Goal: Information Seeking & Learning: Find specific fact

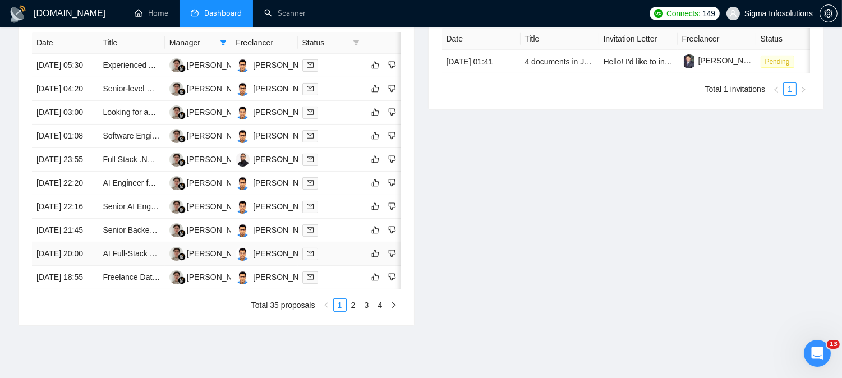
scroll to position [626, 0]
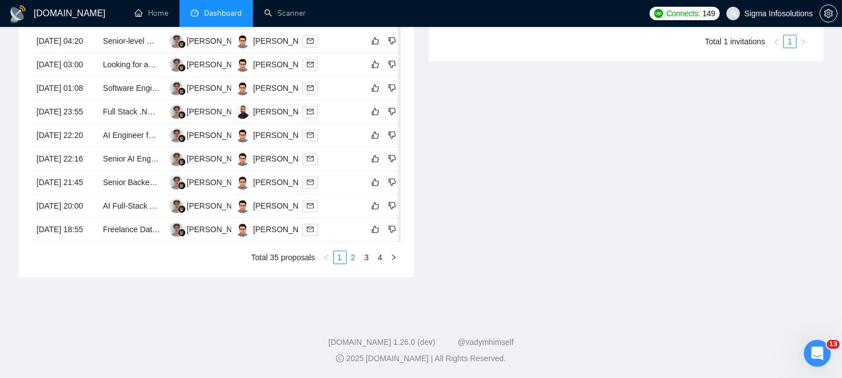
click at [354, 256] on link "2" at bounding box center [353, 257] width 12 height 12
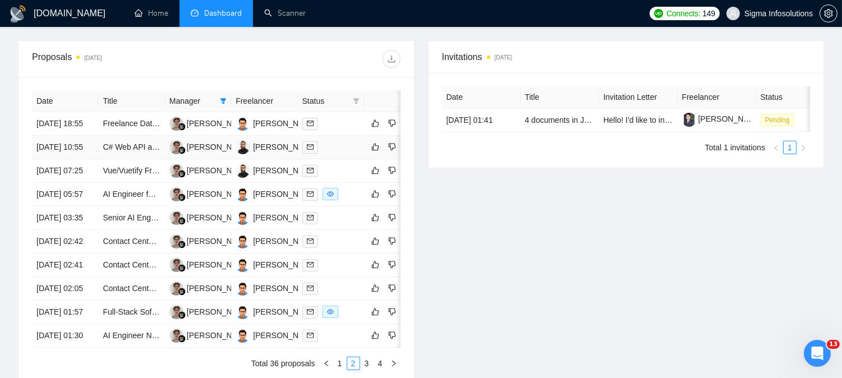
click at [307, 141] on span at bounding box center [310, 147] width 16 height 12
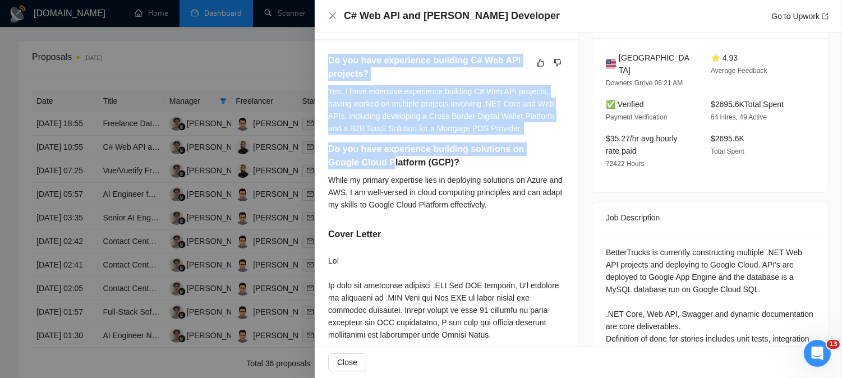
scroll to position [311, 0]
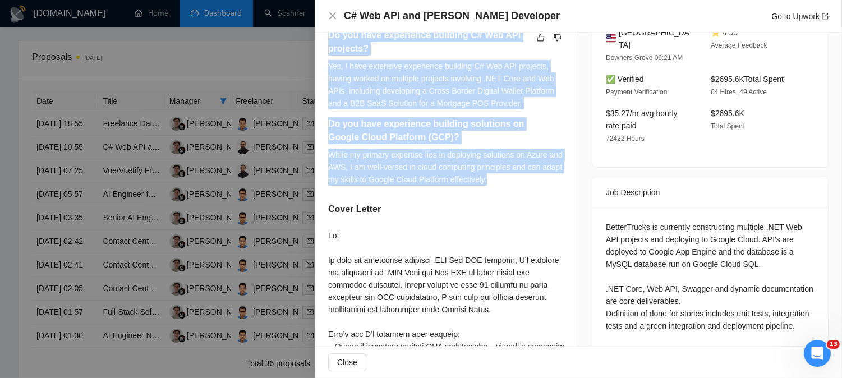
drag, startPoint x: 329, startPoint y: 164, endPoint x: 510, endPoint y: 181, distance: 182.5
click at [510, 181] on div "Do you have experience building C# Web API projects? Yes, I have extensive expe…" at bounding box center [446, 111] width 236 height 165
copy div "Do you have experience building C# Web API projects? Yes, I have extensive expe…"
click at [331, 13] on icon "close" at bounding box center [332, 15] width 9 height 9
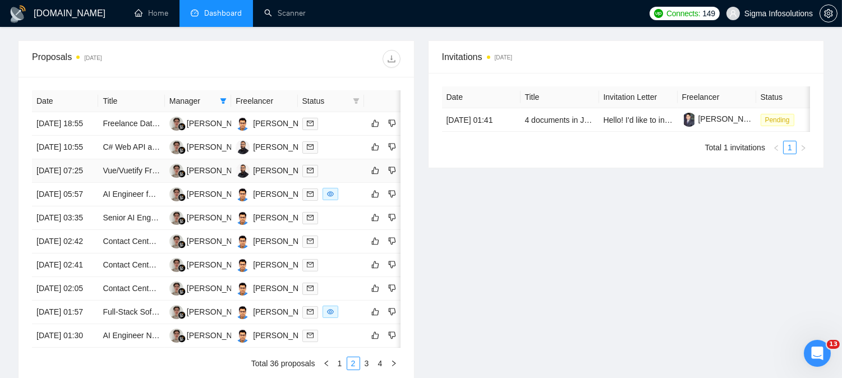
click at [306, 165] on span at bounding box center [310, 171] width 16 height 12
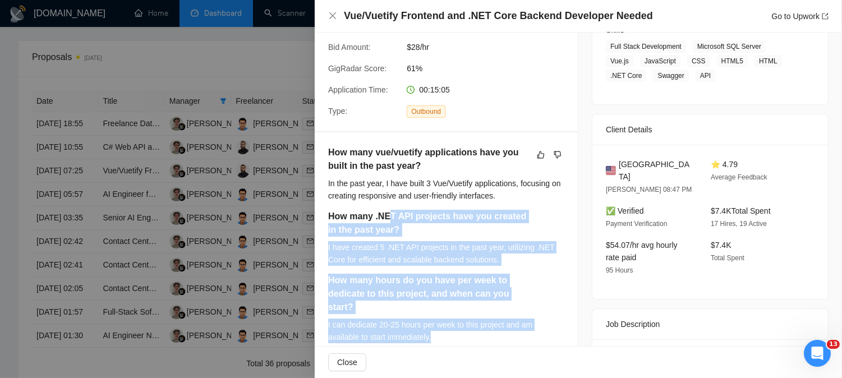
scroll to position [187, 0]
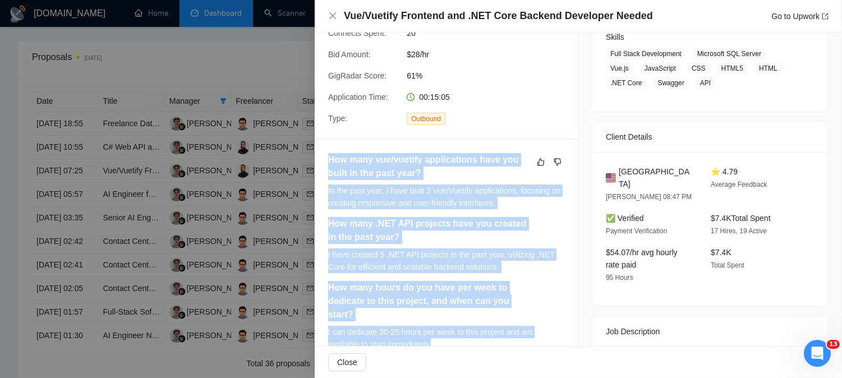
drag, startPoint x: 432, startPoint y: 219, endPoint x: 323, endPoint y: 164, distance: 122.7
copy div "How many vue/vuetify applications have you built in the past year? In the past …"
click at [331, 19] on icon "close" at bounding box center [332, 15] width 9 height 9
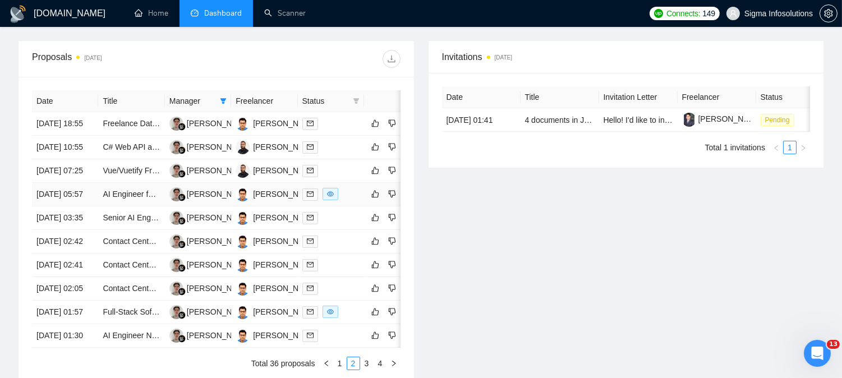
click at [308, 197] on icon "mail" at bounding box center [310, 194] width 7 height 7
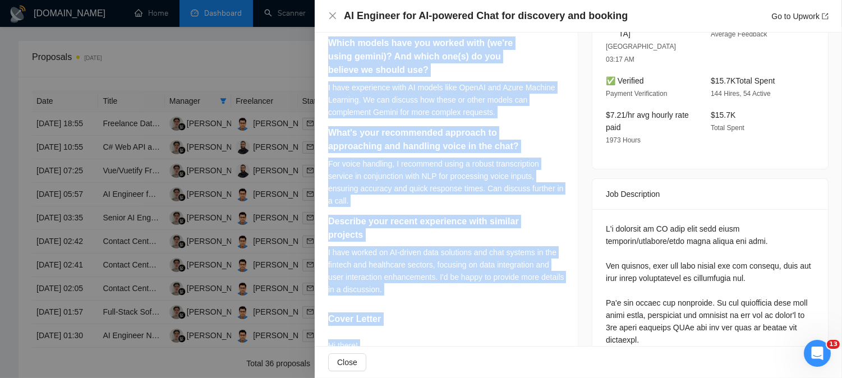
scroll to position [436, 0]
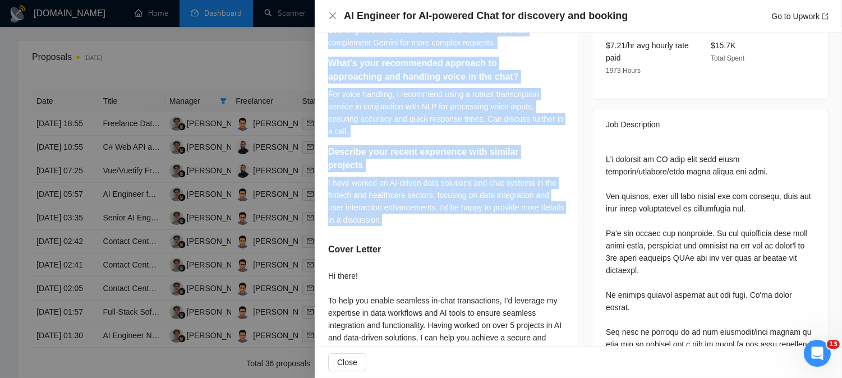
drag, startPoint x: 327, startPoint y: 286, endPoint x: 416, endPoint y: 220, distance: 111.0
click at [416, 220] on div "How long till we can deploy the first iteration? I would need to discuss the cu…" at bounding box center [446, 219] width 263 height 656
copy div "How long till we can deploy the first iteration? I would need to discuss the cu…"
click at [329, 15] on icon "close" at bounding box center [332, 15] width 9 height 9
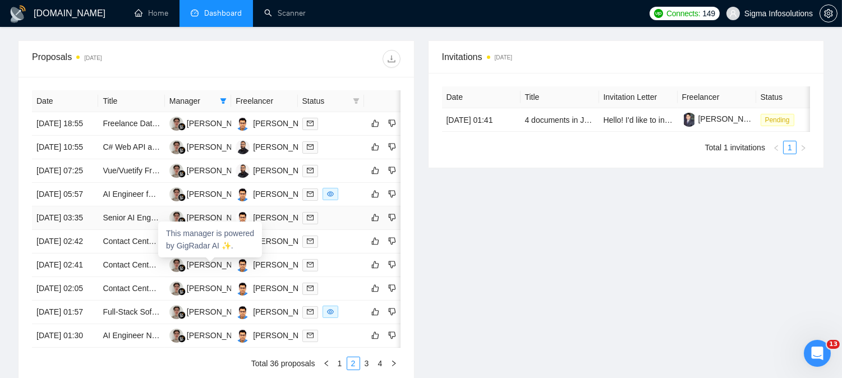
click at [310, 220] on icon "mail" at bounding box center [310, 217] width 7 height 5
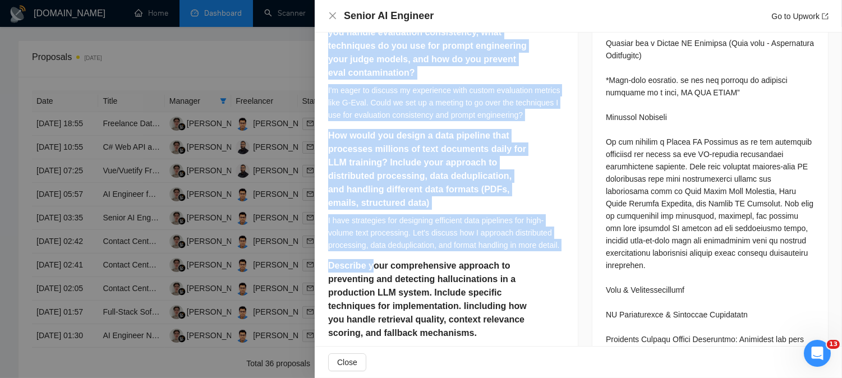
scroll to position [748, 0]
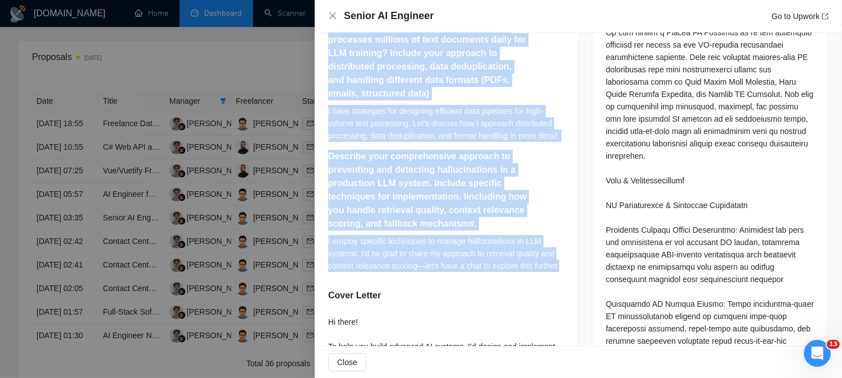
drag, startPoint x: 328, startPoint y: 163, endPoint x: 572, endPoint y: 267, distance: 265.1
click at [572, 267] on div "Walk us through your process for fine-tuning an LLM for a specific business use…" at bounding box center [446, 80] width 263 height 1002
copy div "Walk us through your process for fine-tuning an LLM for a specific business use…"
click at [331, 17] on icon "close" at bounding box center [332, 15] width 7 height 7
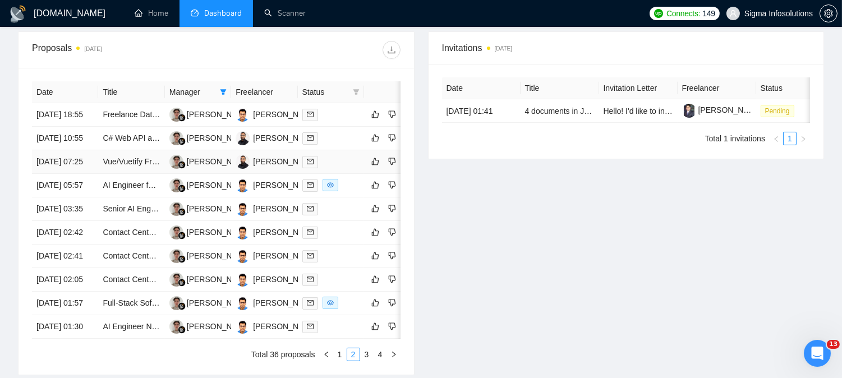
scroll to position [564, 0]
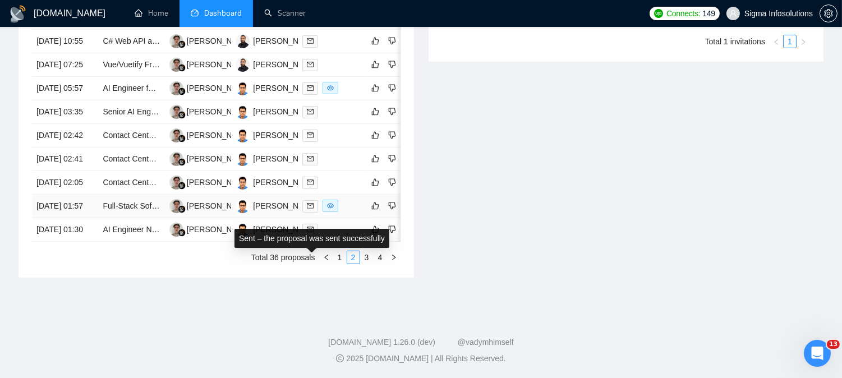
click at [307, 209] on icon "mail" at bounding box center [310, 205] width 7 height 7
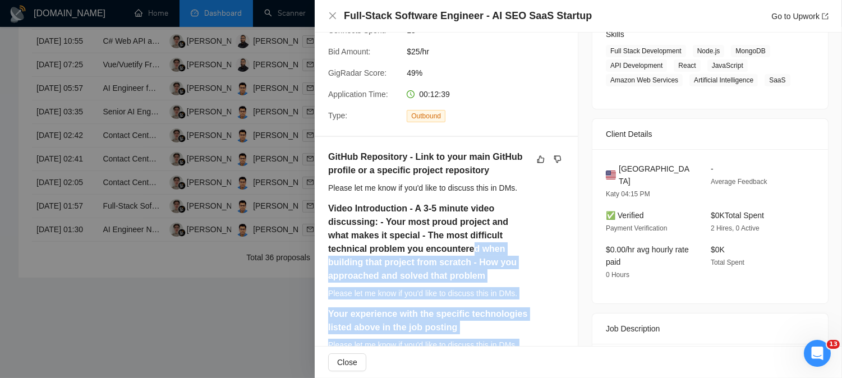
scroll to position [187, 0]
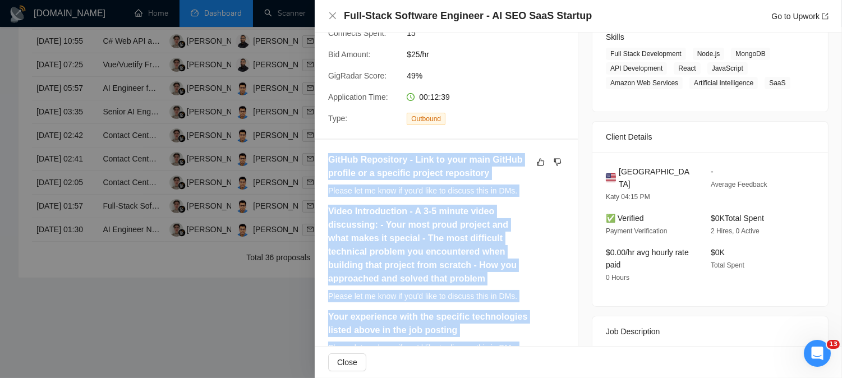
drag, startPoint x: 522, startPoint y: 262, endPoint x: 321, endPoint y: 166, distance: 223.3
copy div "GitHub Repository - Link to your main GitHub profile or a specific project repo…"
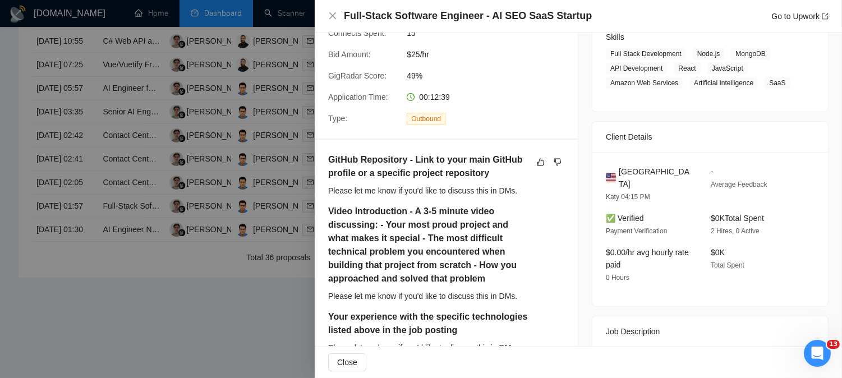
click at [331, 21] on div "Full-Stack Software Engineer - AI SEO SaaS Startup Go to Upwork" at bounding box center [578, 16] width 500 height 14
click at [333, 16] on icon "close" at bounding box center [332, 15] width 7 height 7
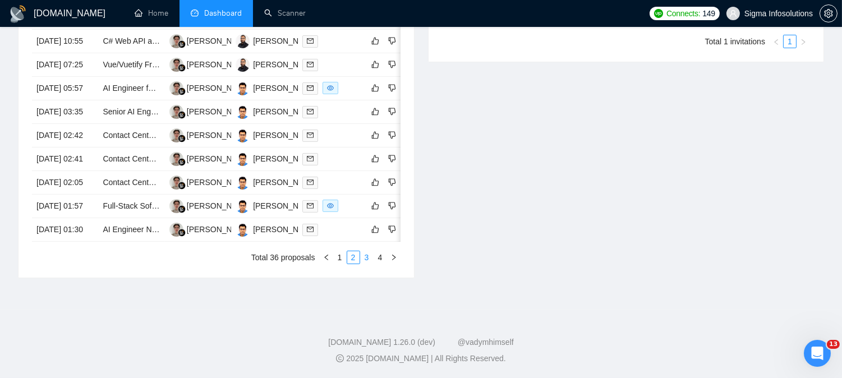
click at [363, 264] on link "3" at bounding box center [367, 257] width 12 height 12
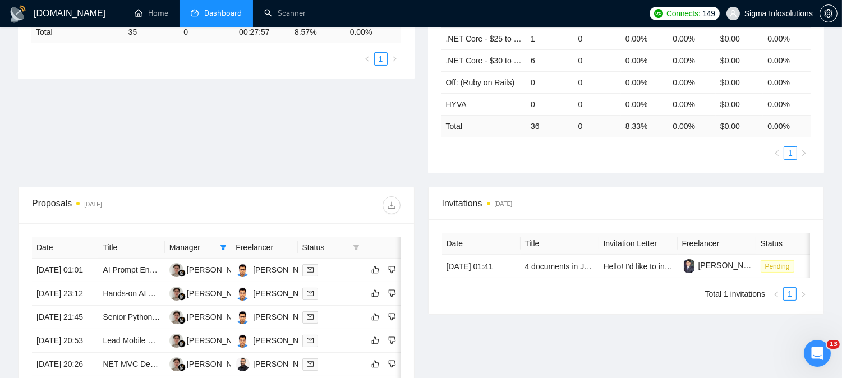
scroll to position [315, 0]
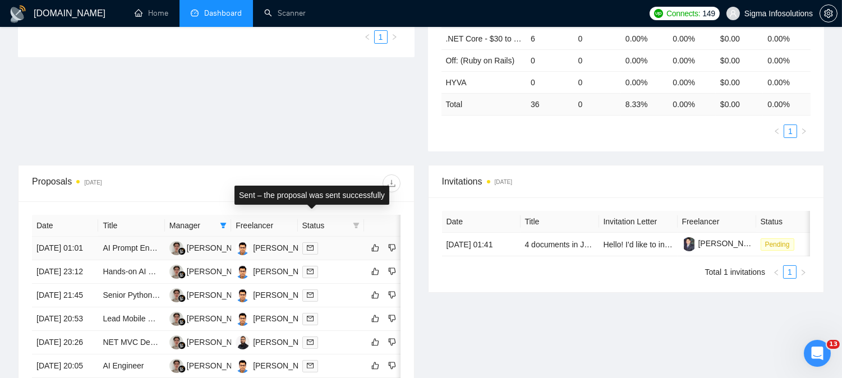
click at [307, 245] on icon "mail" at bounding box center [310, 248] width 7 height 7
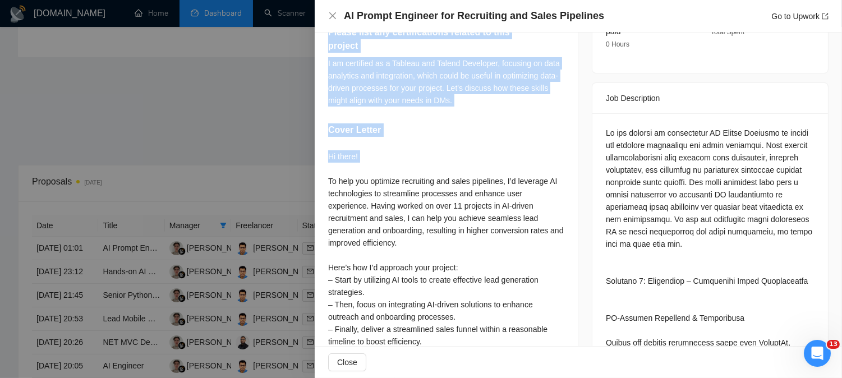
scroll to position [498, 0]
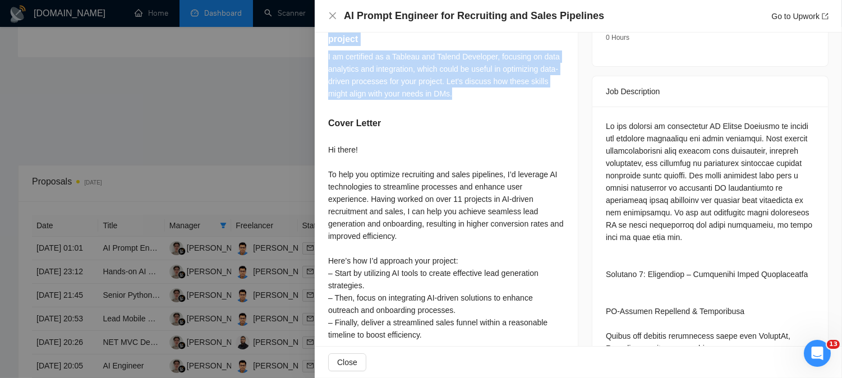
drag, startPoint x: 328, startPoint y: 157, endPoint x: 481, endPoint y: 99, distance: 163.6
copy div "Are you experienced with javascript/Node/React? My expertise lies mainly in dat…"
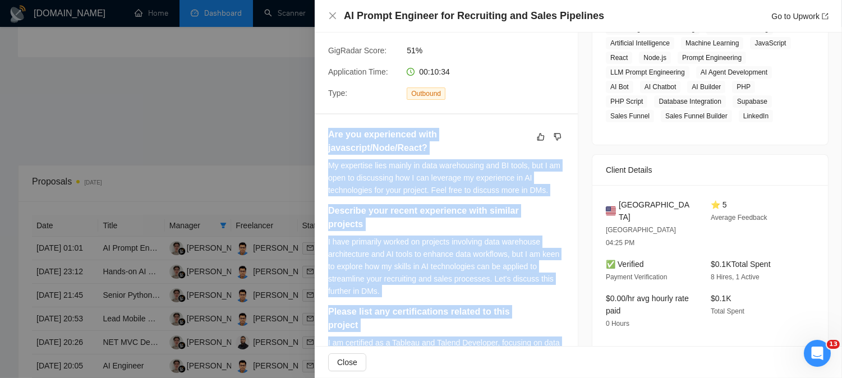
scroll to position [187, 0]
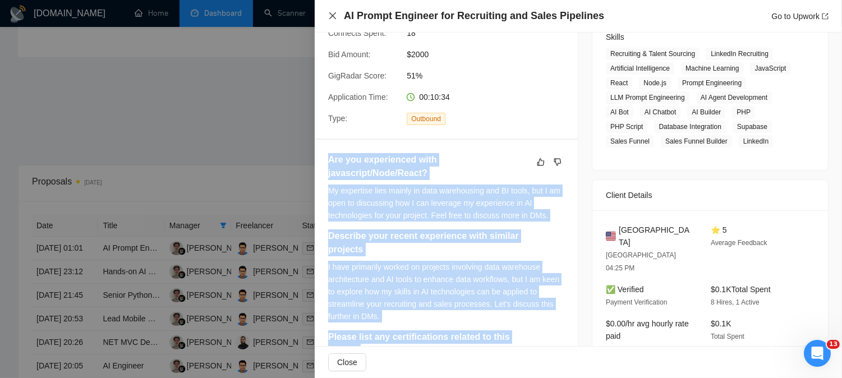
click at [334, 14] on icon "close" at bounding box center [332, 15] width 7 height 7
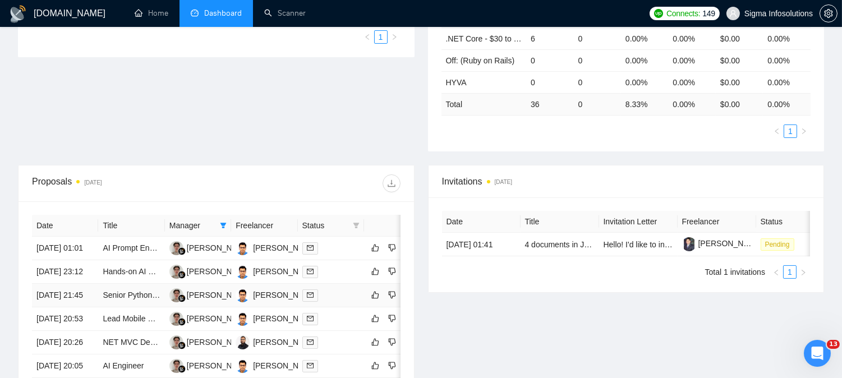
click at [311, 292] on icon "mail" at bounding box center [310, 295] width 7 height 7
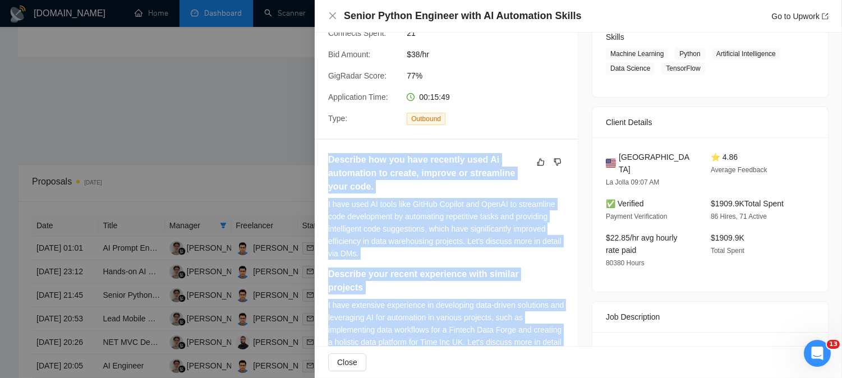
click at [401, 250] on div "I have used AI tools like GitHub Copilot and OpenAI to streamline code developm…" at bounding box center [446, 229] width 236 height 62
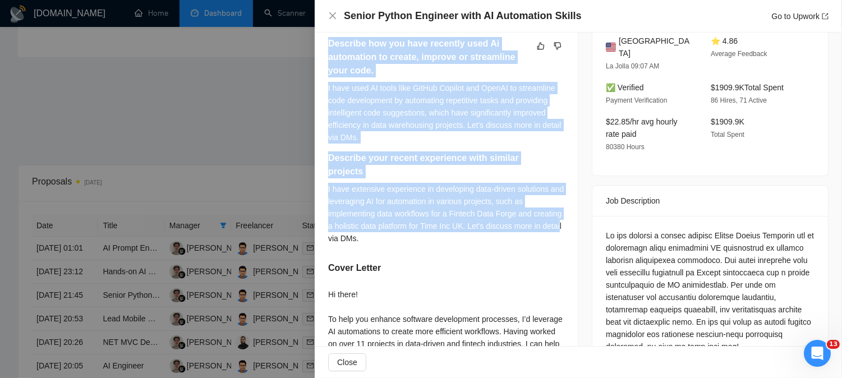
scroll to position [374, 0]
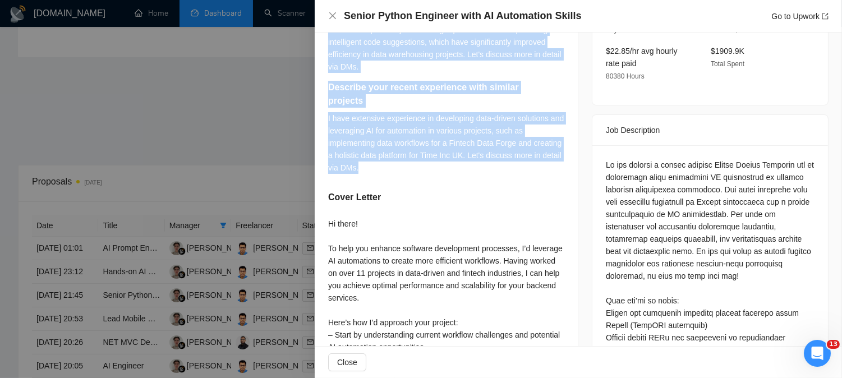
drag, startPoint x: 326, startPoint y: 160, endPoint x: 439, endPoint y: 168, distance: 113.6
click at [439, 168] on div "Describe how you have recently used Ai automation to create, improve or streaml…" at bounding box center [446, 217] width 263 height 529
copy div "Describe how you have recently used Ai automation to create, improve or streaml…"
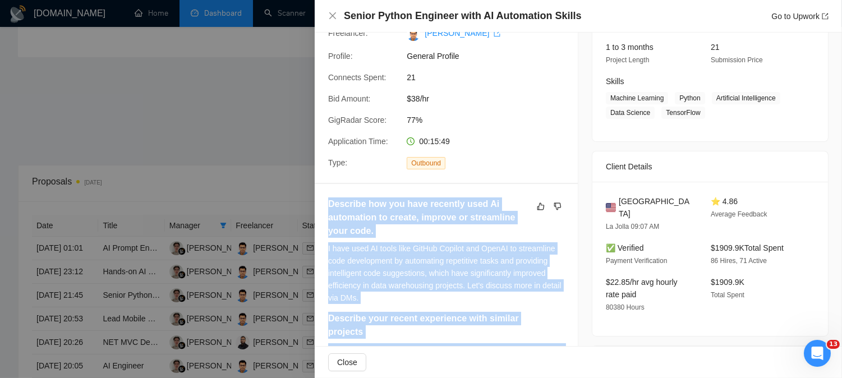
scroll to position [125, 0]
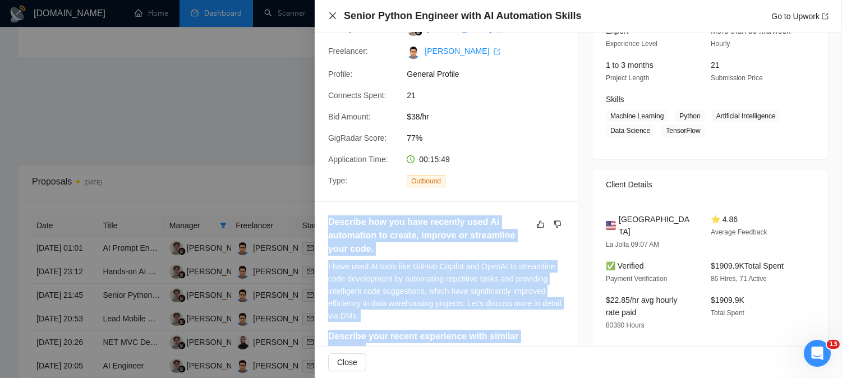
click at [331, 15] on icon "close" at bounding box center [332, 15] width 7 height 7
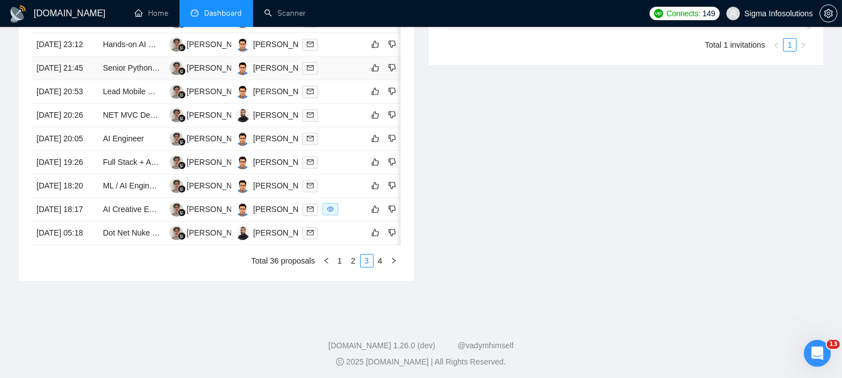
scroll to position [564, 0]
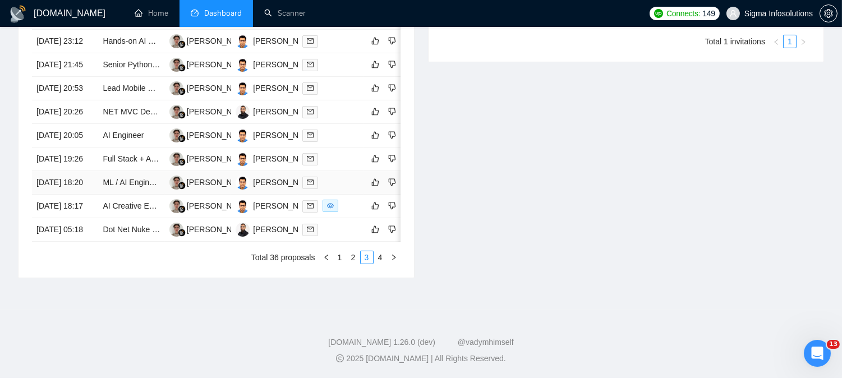
click at [308, 186] on icon "mail" at bounding box center [310, 182] width 7 height 7
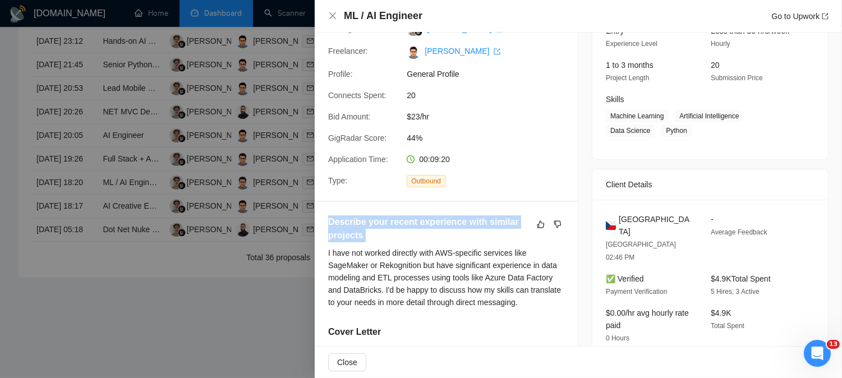
click at [411, 222] on h5 "Describe your recent experience with similar projects" at bounding box center [428, 228] width 201 height 27
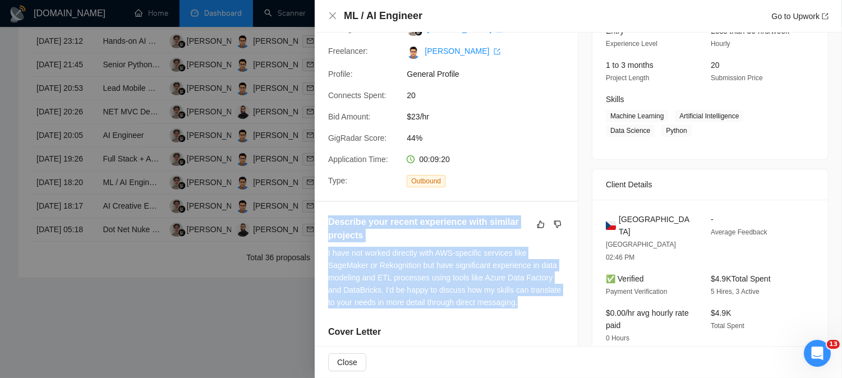
drag, startPoint x: 329, startPoint y: 223, endPoint x: 549, endPoint y: 299, distance: 232.9
click at [549, 299] on div "Describe your recent experience with similar projects I have not worked directl…" at bounding box center [446, 265] width 236 height 101
copy div "Describe your recent experience with similar projects I have not worked directl…"
click at [329, 13] on icon "close" at bounding box center [332, 15] width 7 height 7
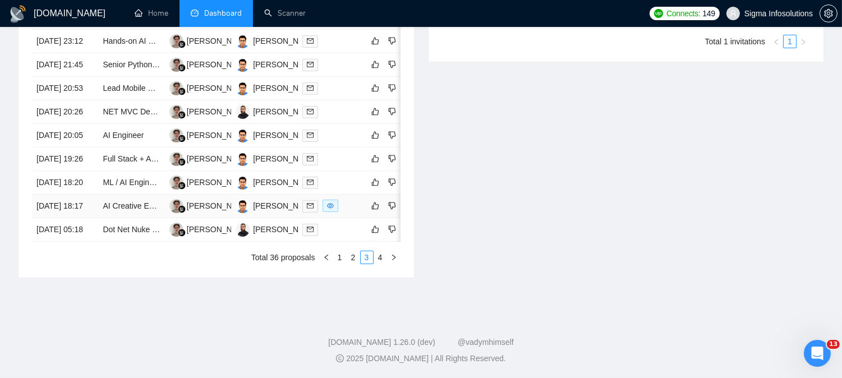
click at [307, 209] on icon "mail" at bounding box center [310, 205] width 7 height 7
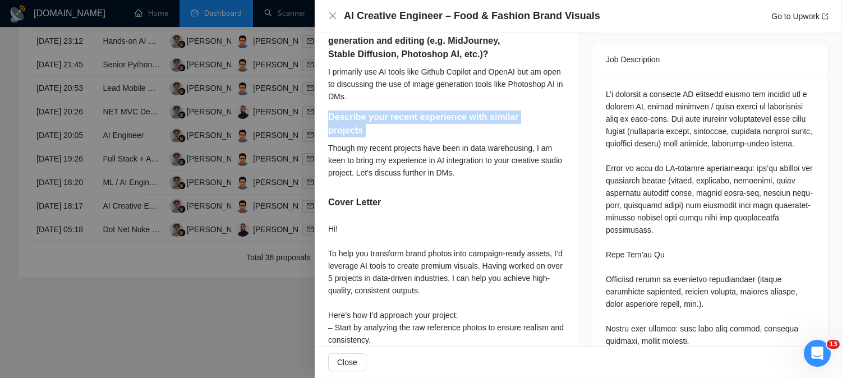
scroll to position [498, 0]
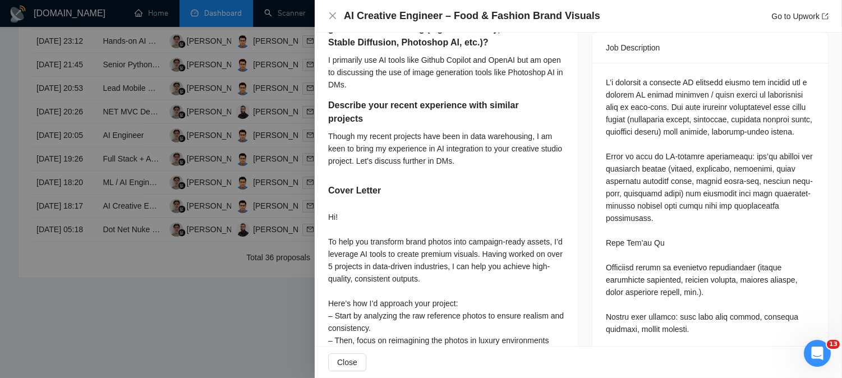
click at [444, 215] on div "Hi! To help you transform brand photos into campaign-ready assets, I’d leverage…" at bounding box center [446, 328] width 236 height 234
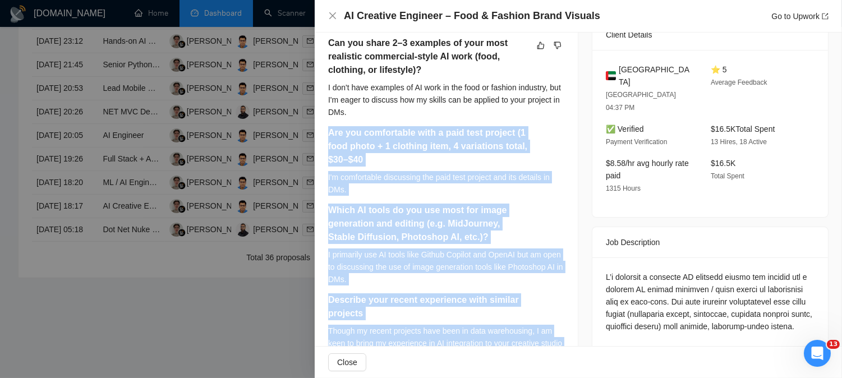
scroll to position [187, 0]
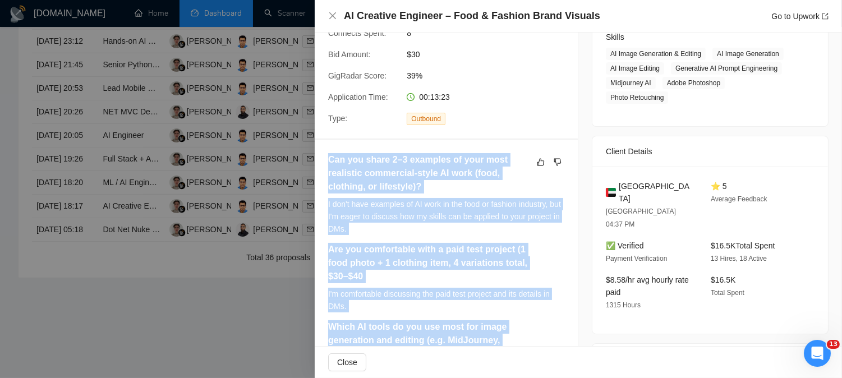
drag, startPoint x: 489, startPoint y: 163, endPoint x: 327, endPoint y: 158, distance: 162.1
copy div "Can you share 2–3 examples of your most realistic commercial-style AI work (foo…"
click at [333, 18] on icon "close" at bounding box center [332, 15] width 9 height 9
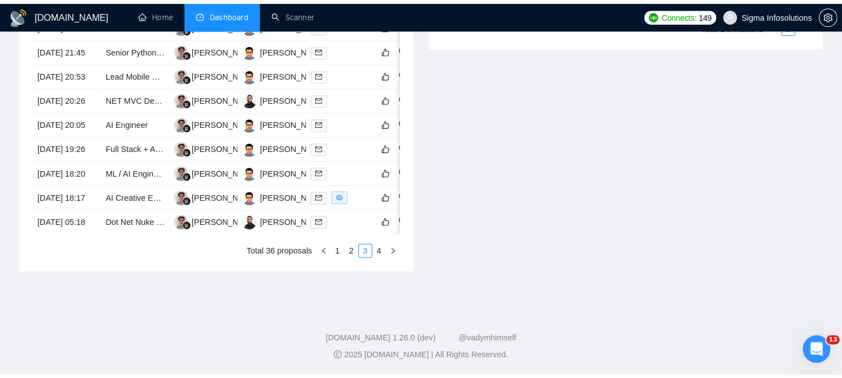
scroll to position [564, 0]
